Goal: Use online tool/utility: Utilize a website feature to perform a specific function

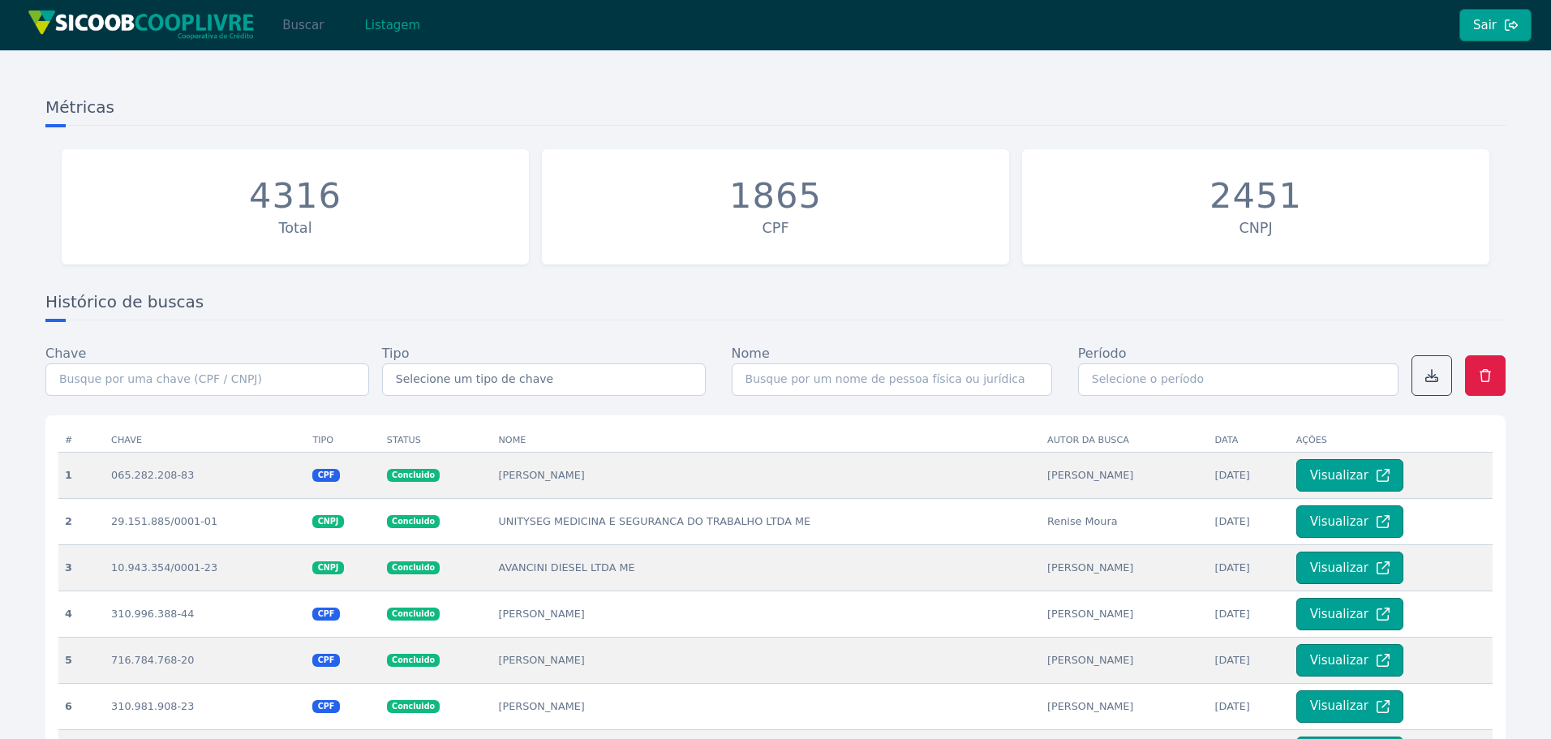
click at [299, 24] on button "Buscar" at bounding box center [303, 25] width 69 height 32
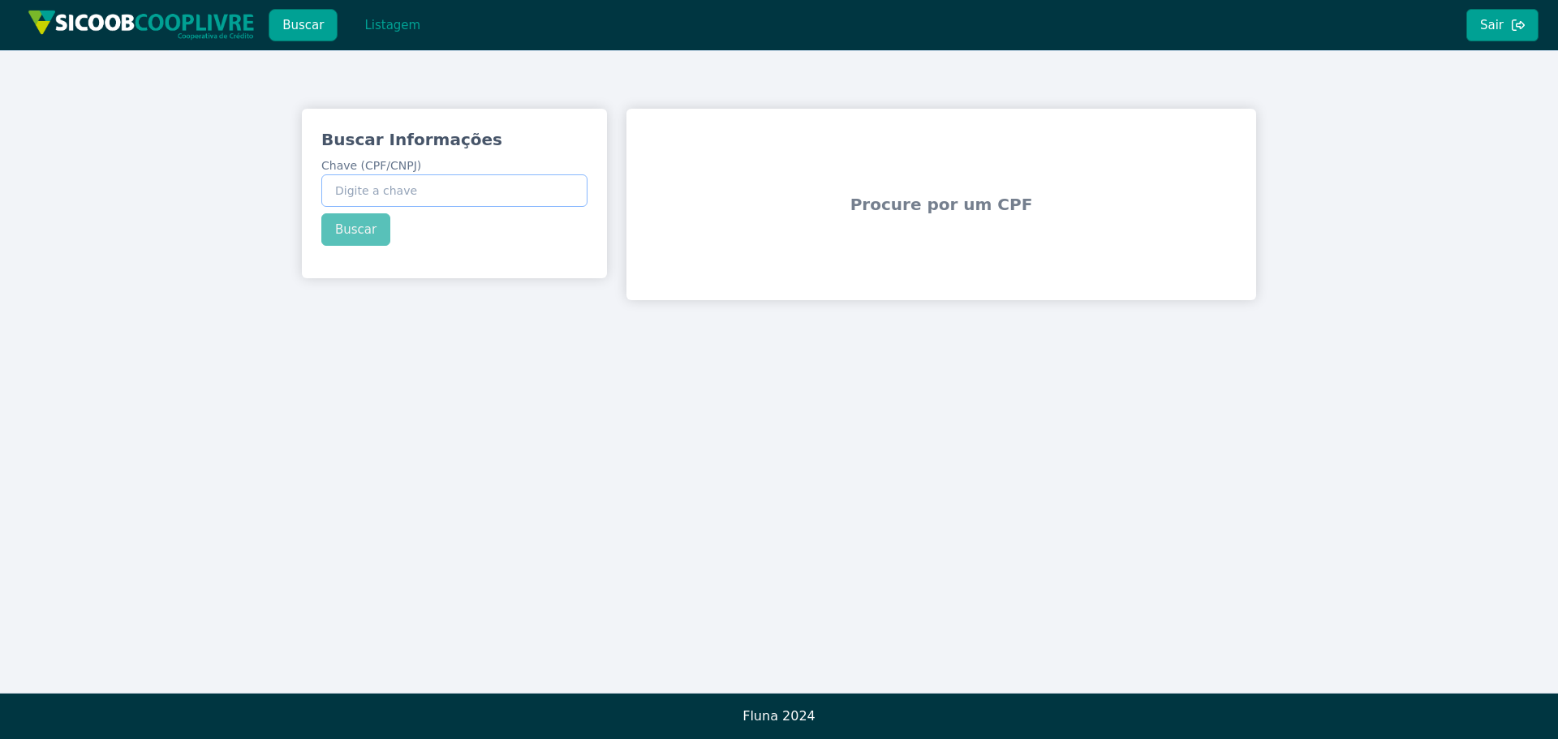
click at [448, 193] on input "Chave (CPF/CNPJ)" at bounding box center [454, 190] width 266 height 32
paste input "03.163.935/0003-49"
type input "03.163.935/0003-49"
click at [363, 229] on button "Buscar" at bounding box center [355, 229] width 69 height 32
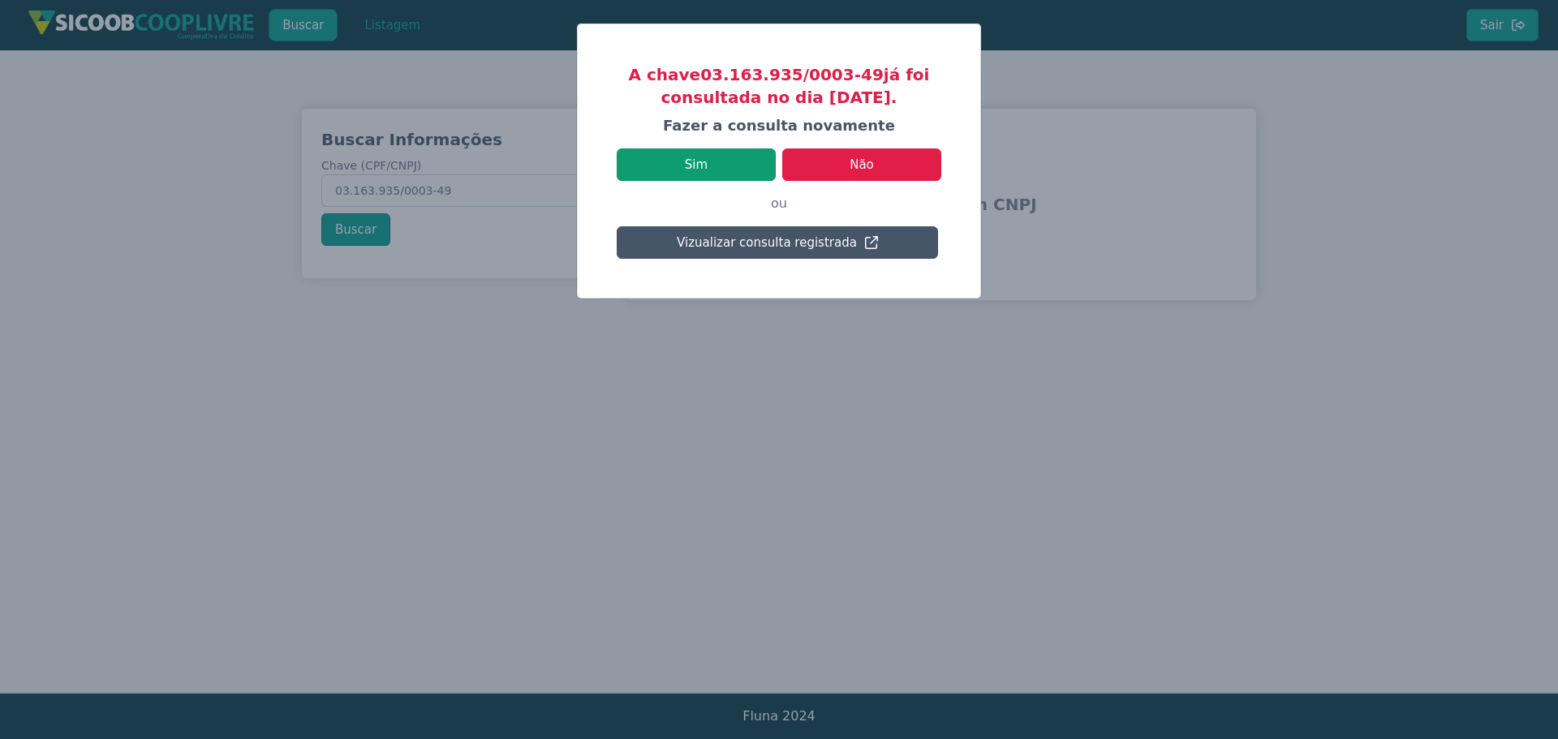
click at [695, 159] on button "Sim" at bounding box center [696, 164] width 159 height 32
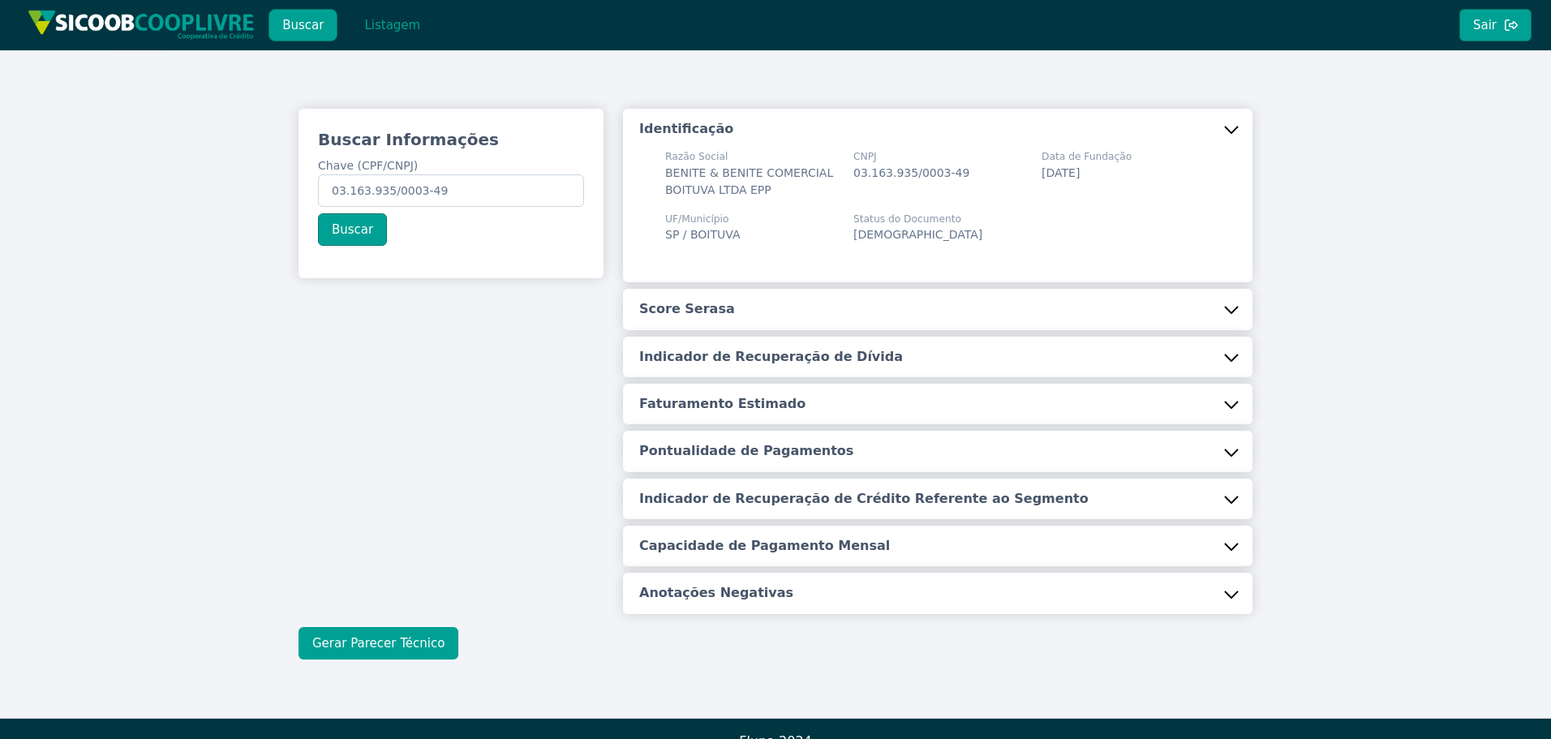
click at [399, 652] on button "Gerar Parecer Técnico" at bounding box center [379, 643] width 160 height 32
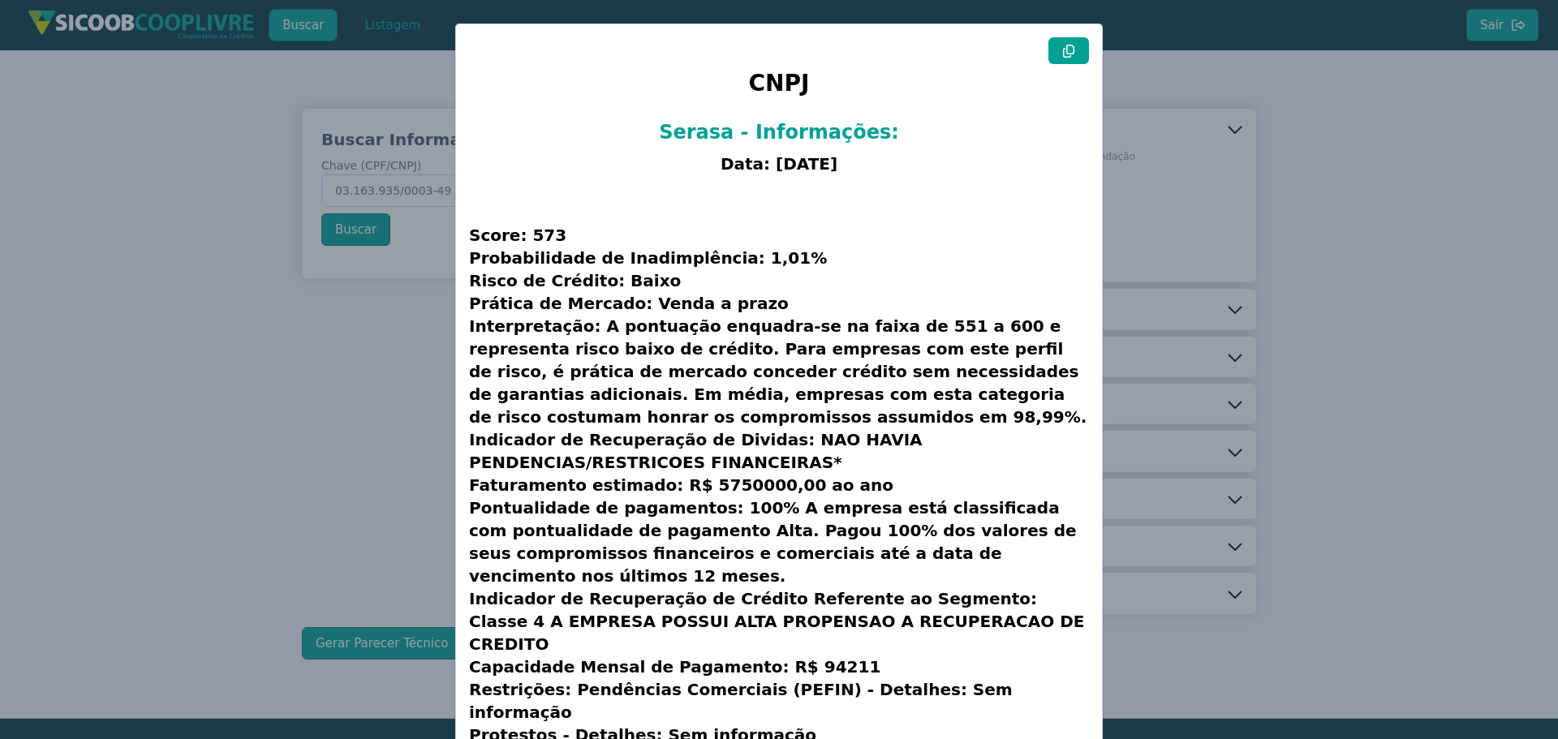
click at [1075, 48] on button at bounding box center [1068, 50] width 41 height 27
